Goal: Information Seeking & Learning: Find specific fact

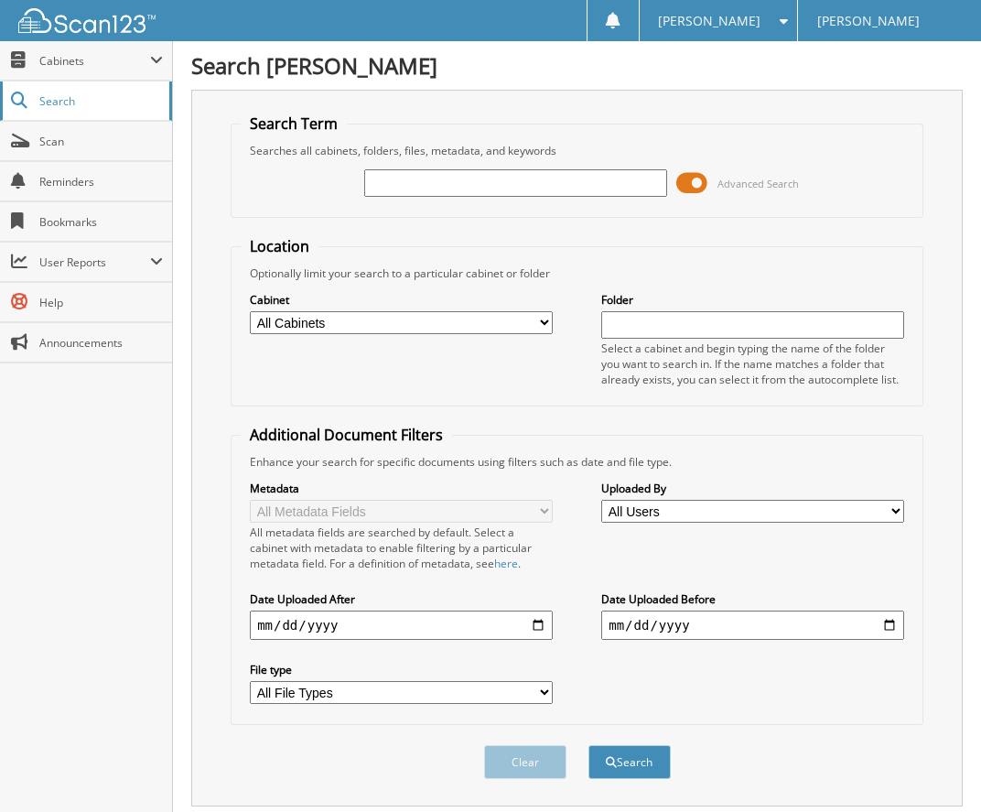
click at [104, 100] on span "Search" at bounding box center [99, 101] width 121 height 16
click at [79, 264] on span "User Reports" at bounding box center [94, 262] width 111 height 16
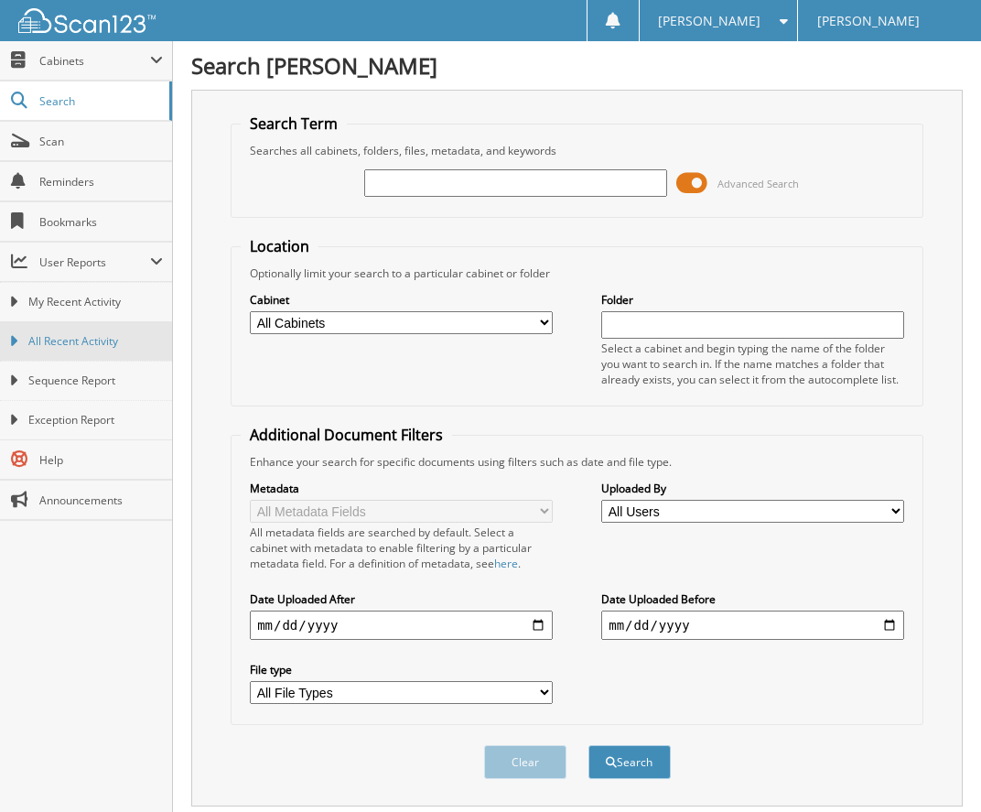
click at [86, 341] on span "All Recent Activity" at bounding box center [95, 341] width 135 height 16
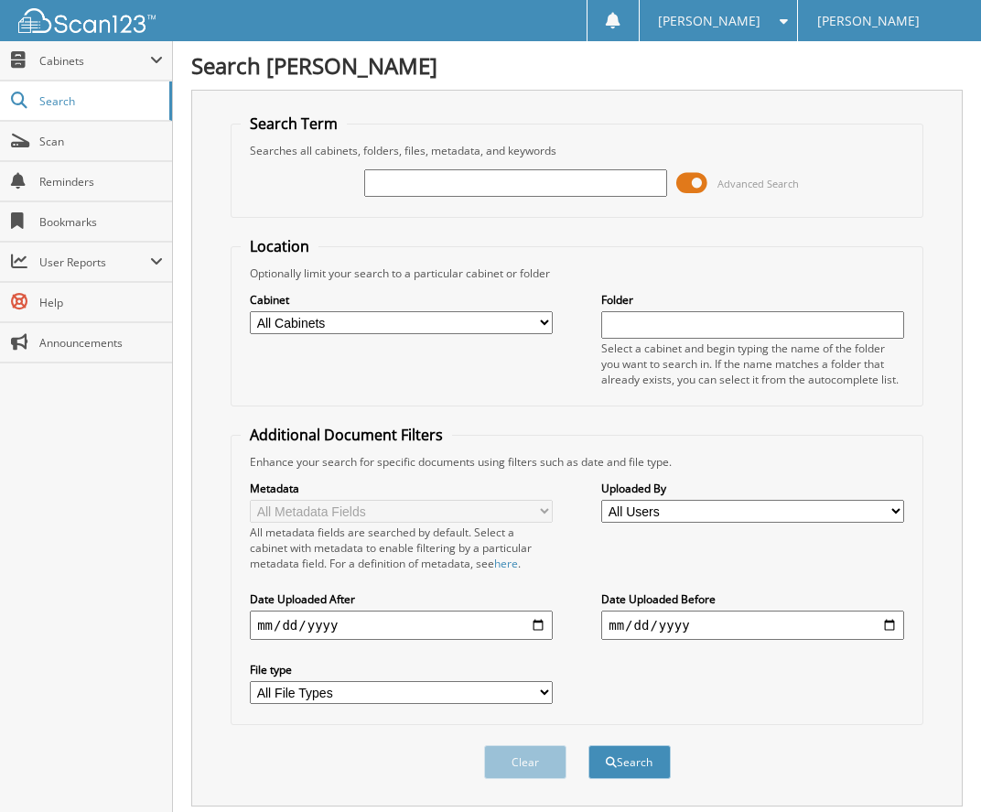
click at [378, 181] on input "text" at bounding box center [515, 182] width 303 height 27
type input "2520724"
click at [589, 745] on button "Search" at bounding box center [630, 762] width 82 height 34
click at [543, 324] on select "All Cabinets DEALS PARTS SERVICE Needs Filing" at bounding box center [401, 322] width 303 height 23
select select "14324"
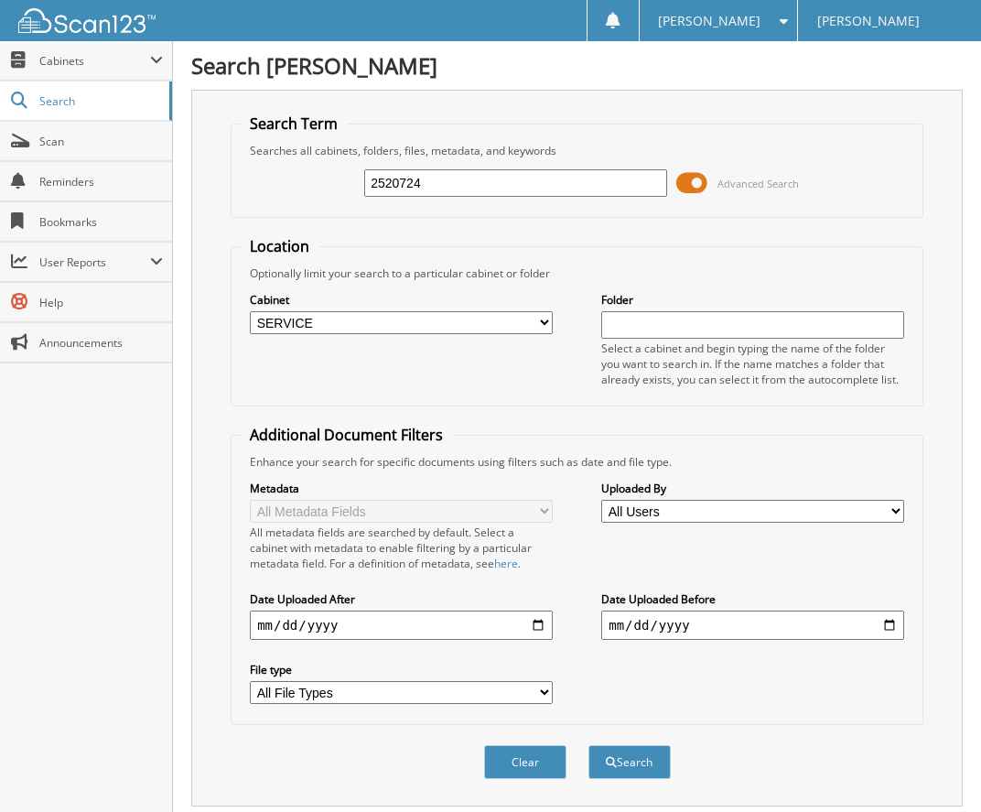
click at [250, 311] on select "All Cabinets DEALS PARTS SERVICE Needs Filing" at bounding box center [401, 322] width 303 height 23
click at [628, 324] on input "text" at bounding box center [752, 324] width 303 height 27
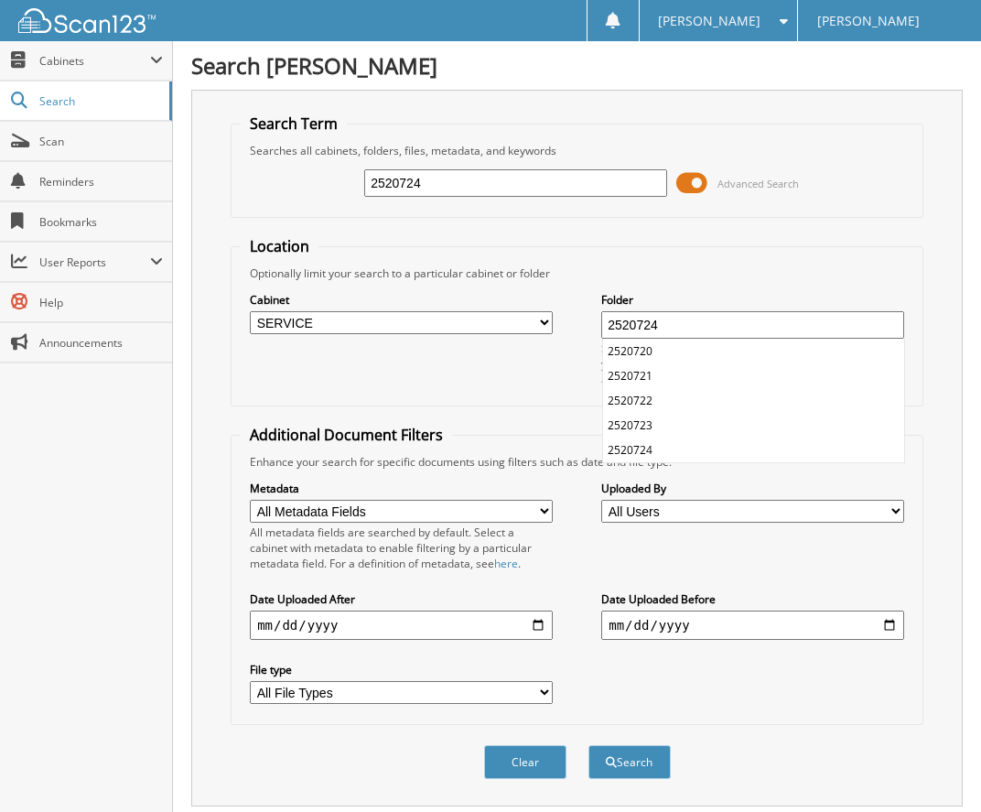
type input "2520724"
click at [589, 745] on button "Search" at bounding box center [630, 762] width 82 height 34
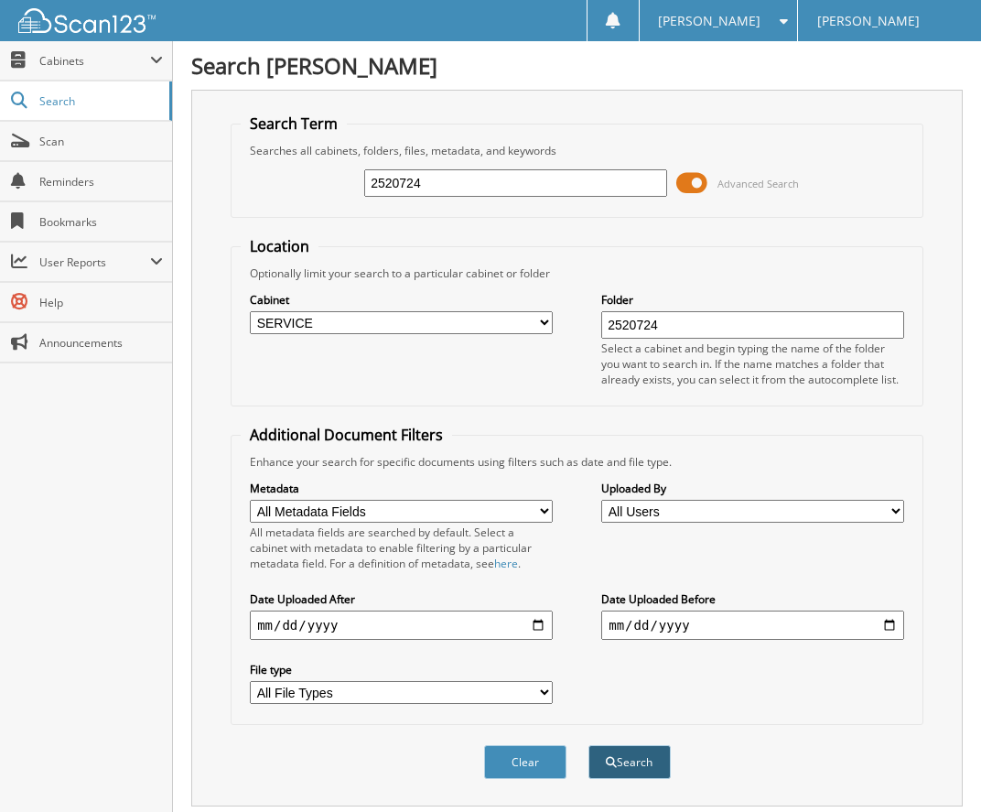
click at [633, 762] on button "Search" at bounding box center [630, 762] width 82 height 34
drag, startPoint x: 438, startPoint y: 178, endPoint x: 323, endPoint y: 183, distance: 115.5
click at [323, 183] on div "2520724 Advanced Search" at bounding box center [577, 182] width 673 height 49
click at [526, 764] on button "Clear" at bounding box center [525, 762] width 82 height 34
select select
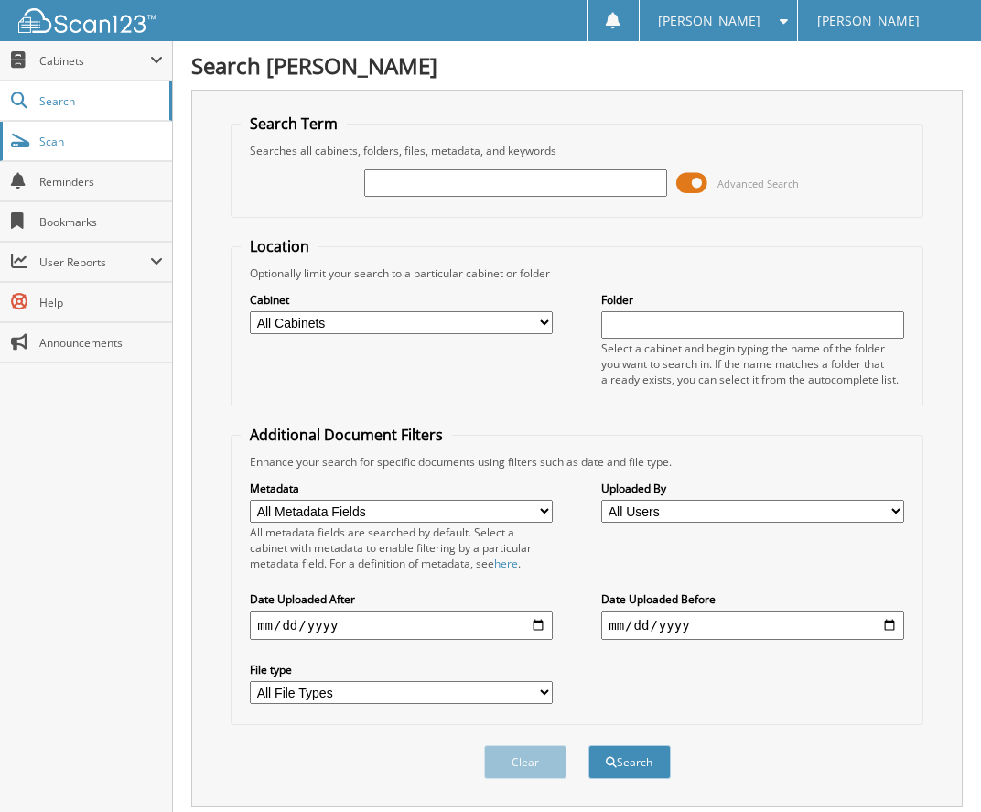
scroll to position [50, 0]
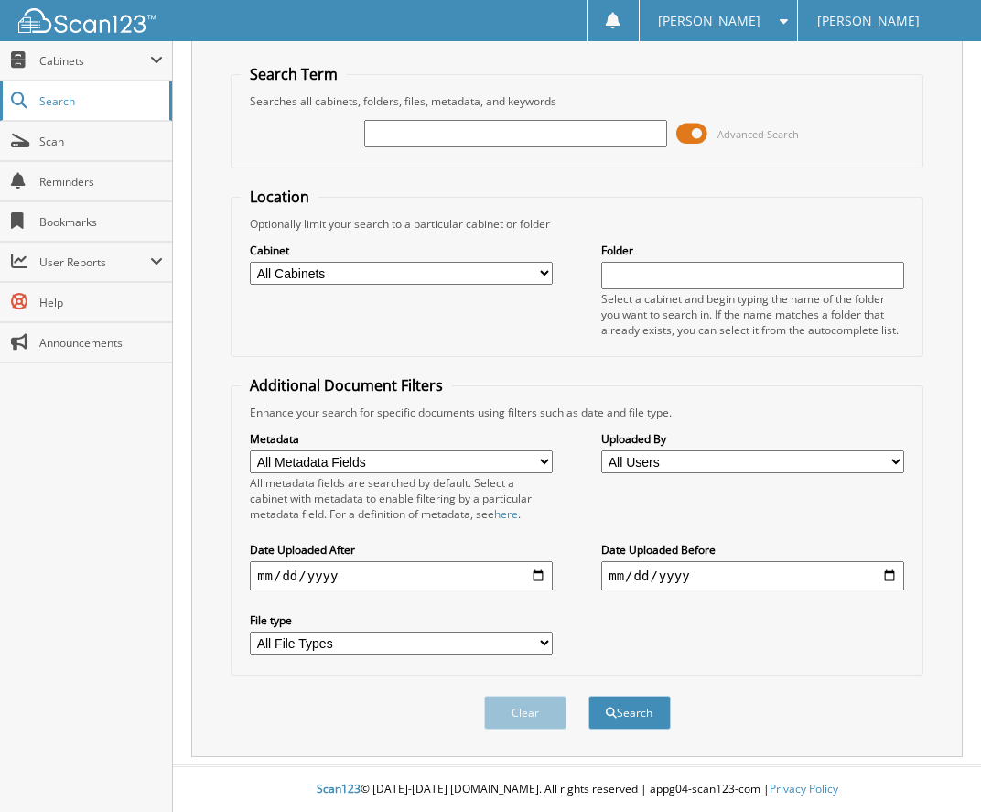
click at [62, 95] on span "Search" at bounding box center [99, 101] width 121 height 16
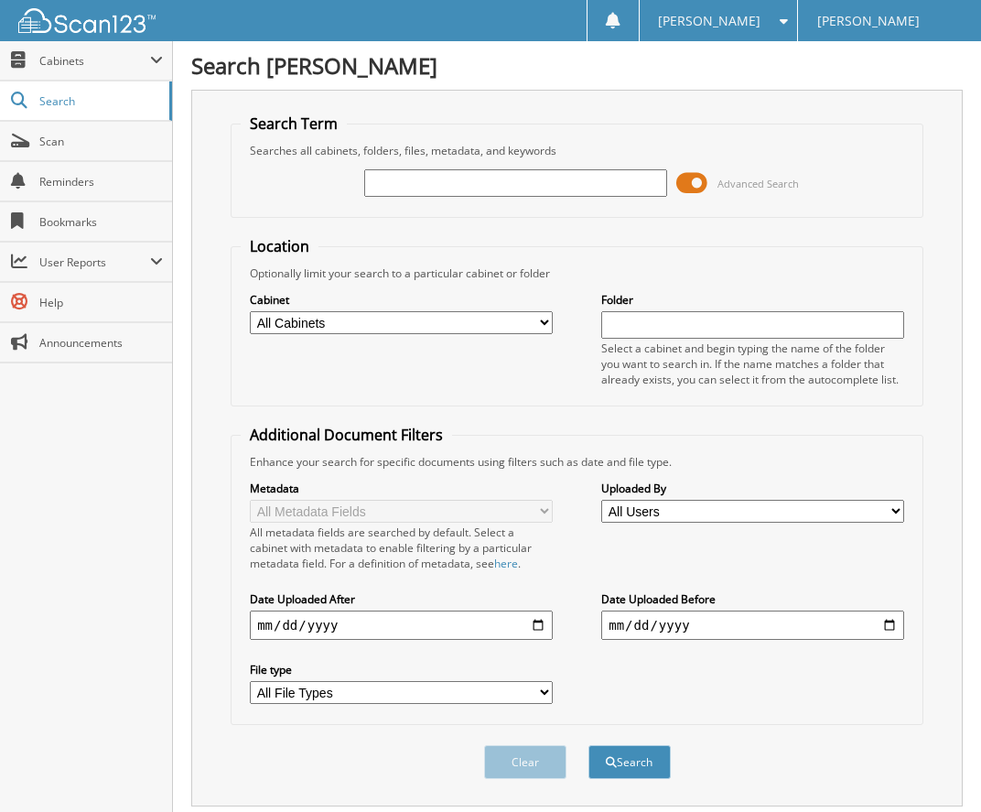
click at [540, 321] on select "All Cabinets DEALS PARTS SERVICE Needs Filing" at bounding box center [401, 322] width 303 height 23
select select "14324"
click at [250, 311] on select "All Cabinets DEALS PARTS SERVICE Needs Filing" at bounding box center [401, 322] width 303 height 23
click at [618, 321] on input "text" at bounding box center [752, 324] width 303 height 27
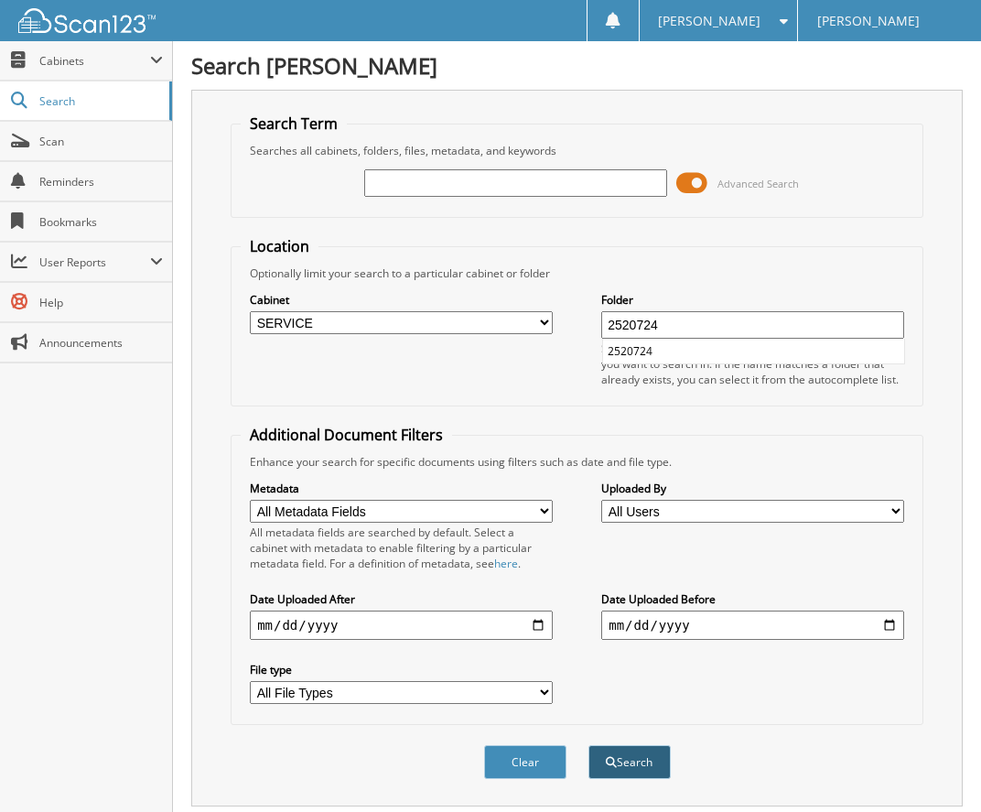
click at [613, 764] on span "submit" at bounding box center [611, 762] width 11 height 11
drag, startPoint x: 666, startPoint y: 323, endPoint x: 650, endPoint y: 330, distance: 17.7
click at [650, 330] on input "2520724" at bounding box center [752, 324] width 303 height 27
type input "2520725"
click at [589, 745] on button "Search" at bounding box center [630, 762] width 82 height 34
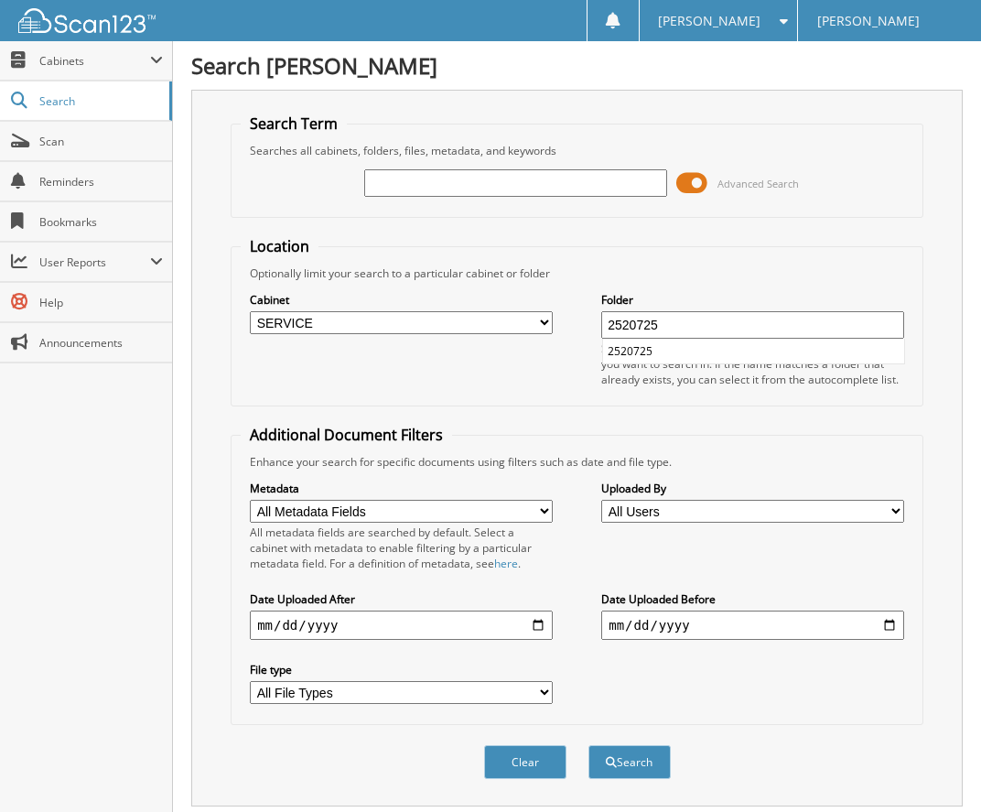
click at [492, 183] on input "text" at bounding box center [515, 182] width 303 height 27
type input "2520724"
drag, startPoint x: 670, startPoint y: 328, endPoint x: 651, endPoint y: 327, distance: 19.2
click at [651, 327] on input "2520725" at bounding box center [752, 324] width 303 height 27
type input "2520724"
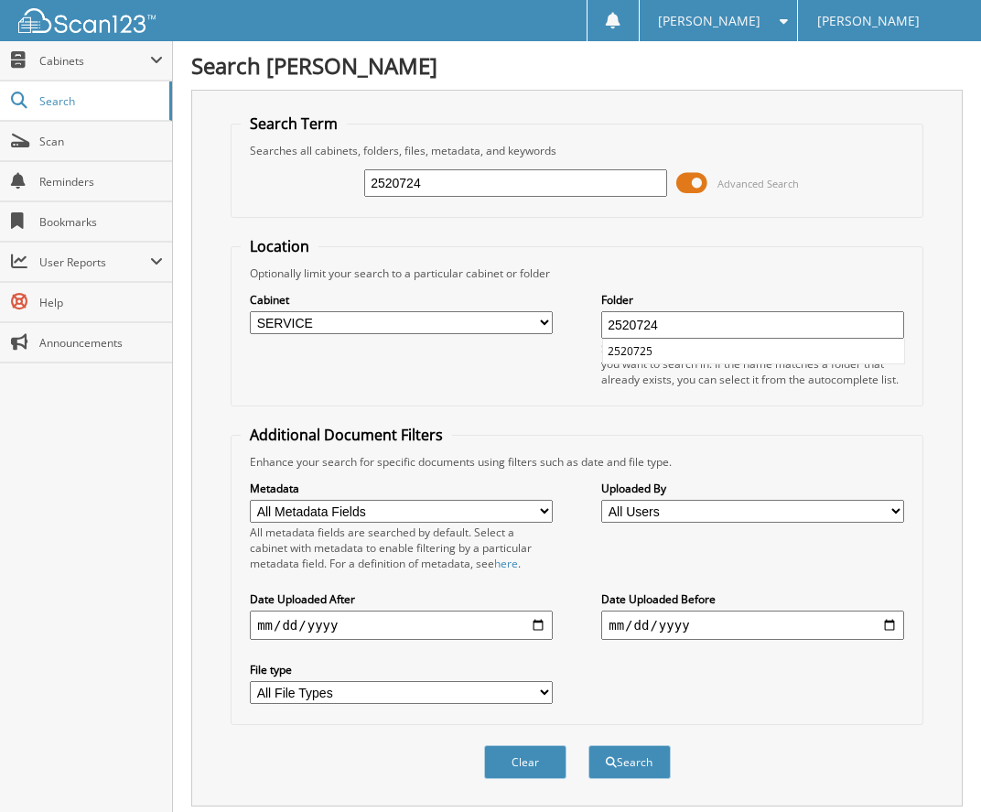
click at [589, 745] on button "Search" at bounding box center [630, 762] width 82 height 34
click at [597, 760] on button "Search" at bounding box center [630, 762] width 82 height 34
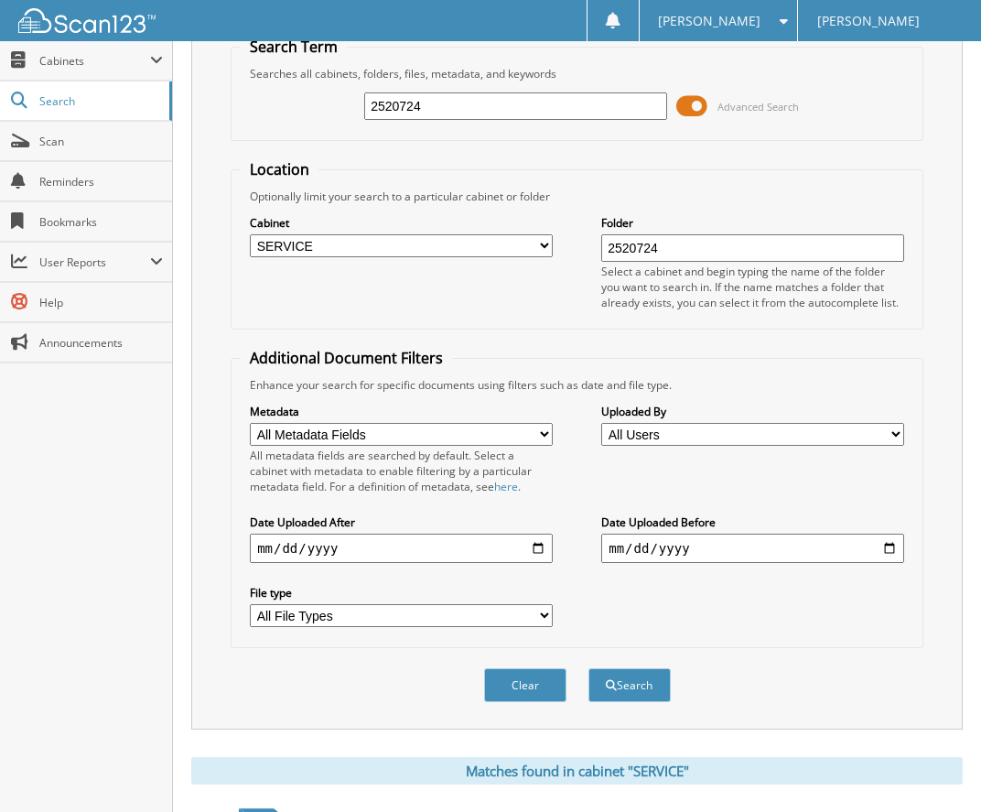
scroll to position [314, 0]
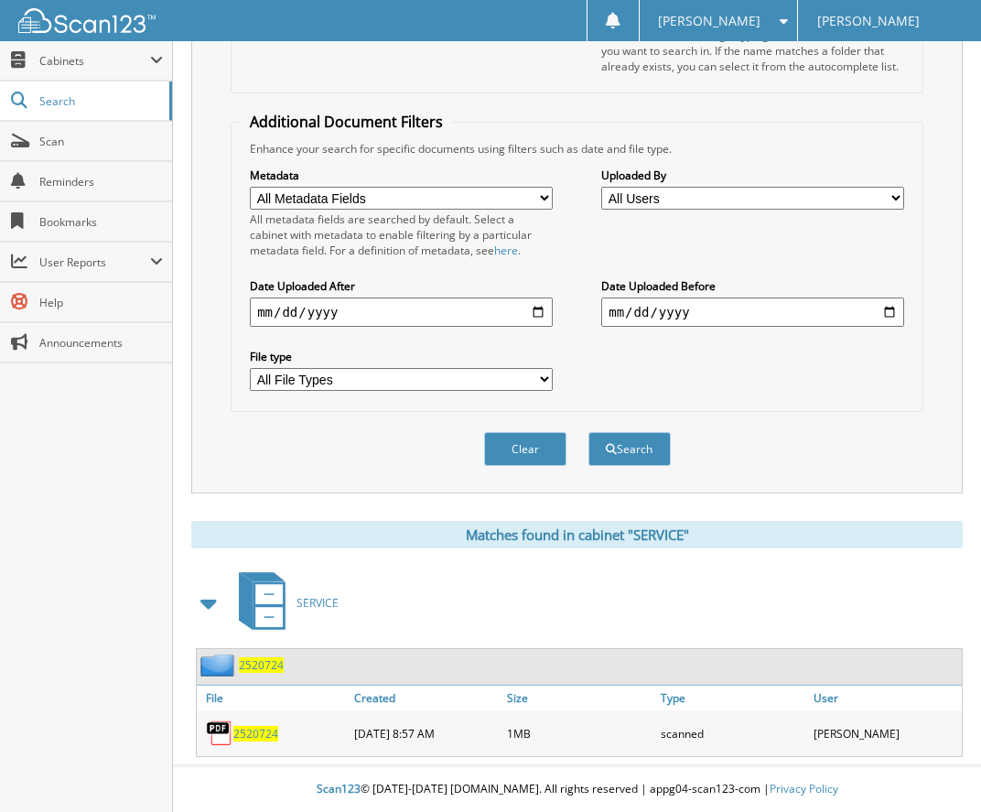
click at [253, 739] on span "2520724" at bounding box center [255, 734] width 45 height 16
click at [242, 730] on span "2520724" at bounding box center [255, 734] width 45 height 16
click at [211, 735] on img at bounding box center [219, 732] width 27 height 27
click at [219, 733] on img at bounding box center [219, 732] width 27 height 27
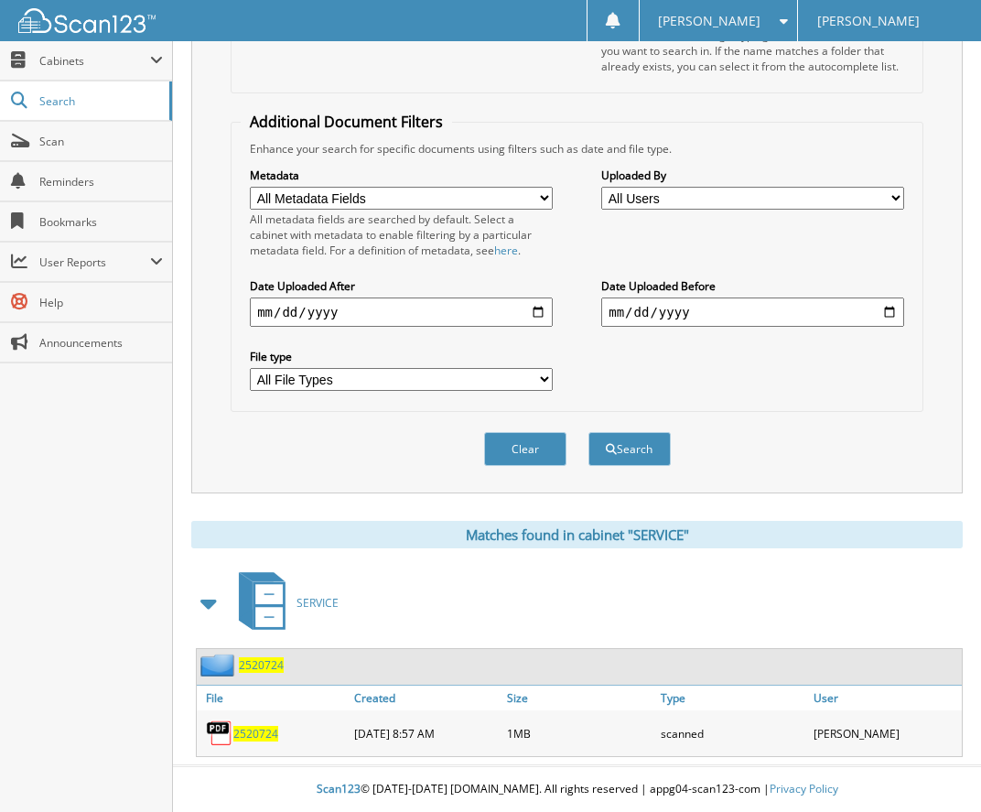
click at [248, 666] on span "2520724" at bounding box center [261, 665] width 45 height 16
